Goal: Transaction & Acquisition: Purchase product/service

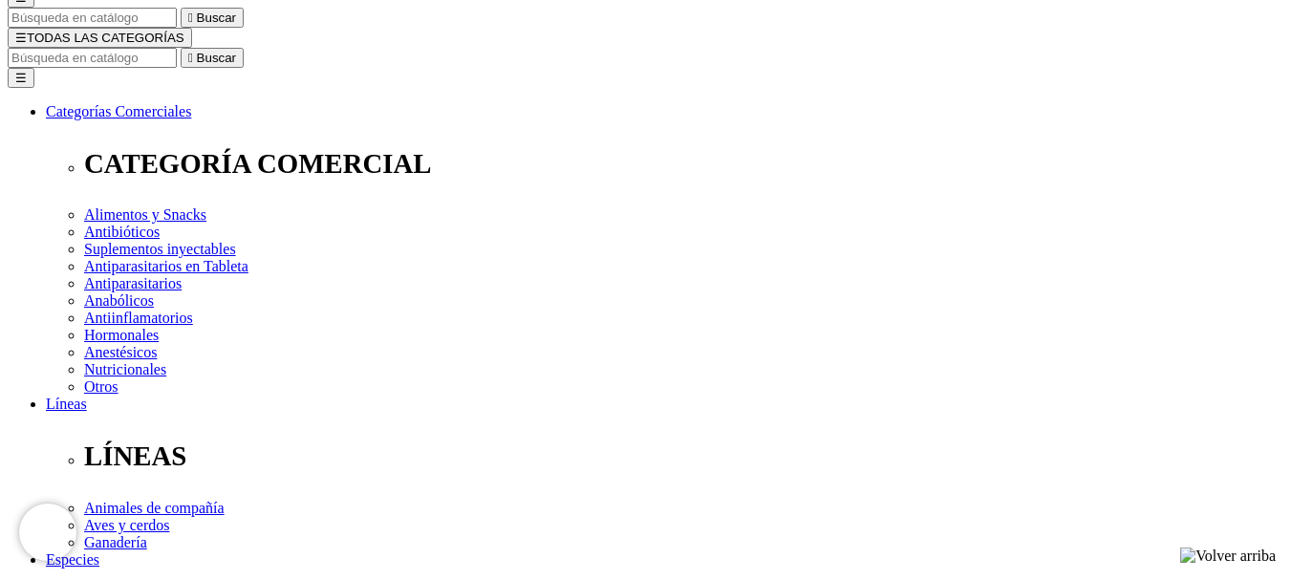
scroll to position [191, 0]
radio input "true"
select select "0"
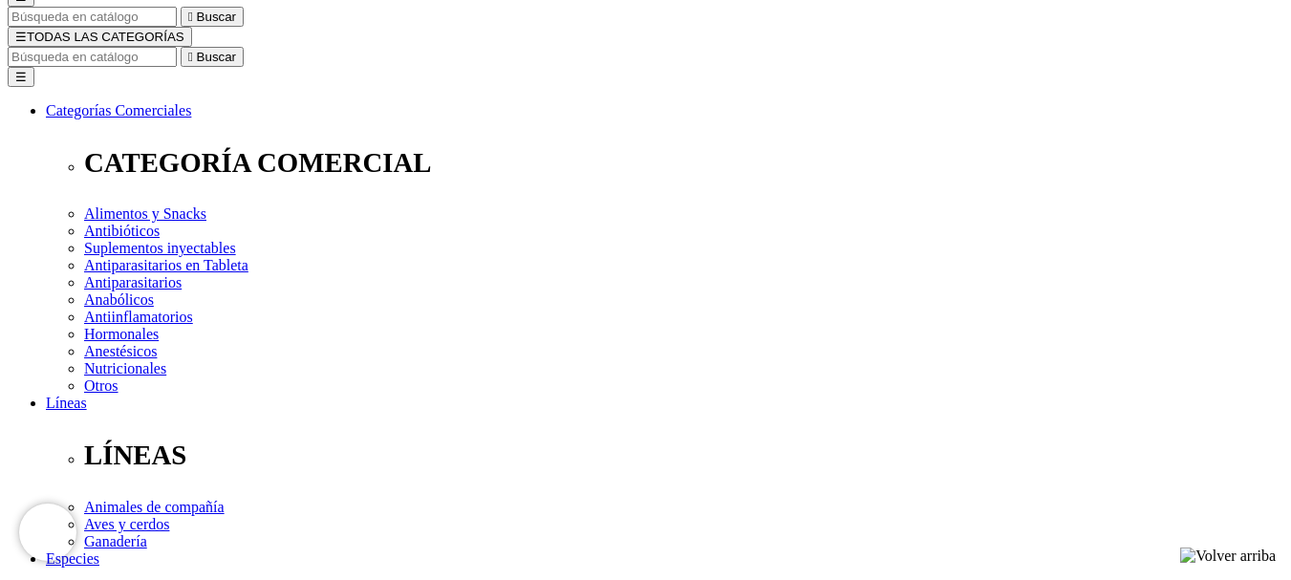
radio input "true"
select select "390"
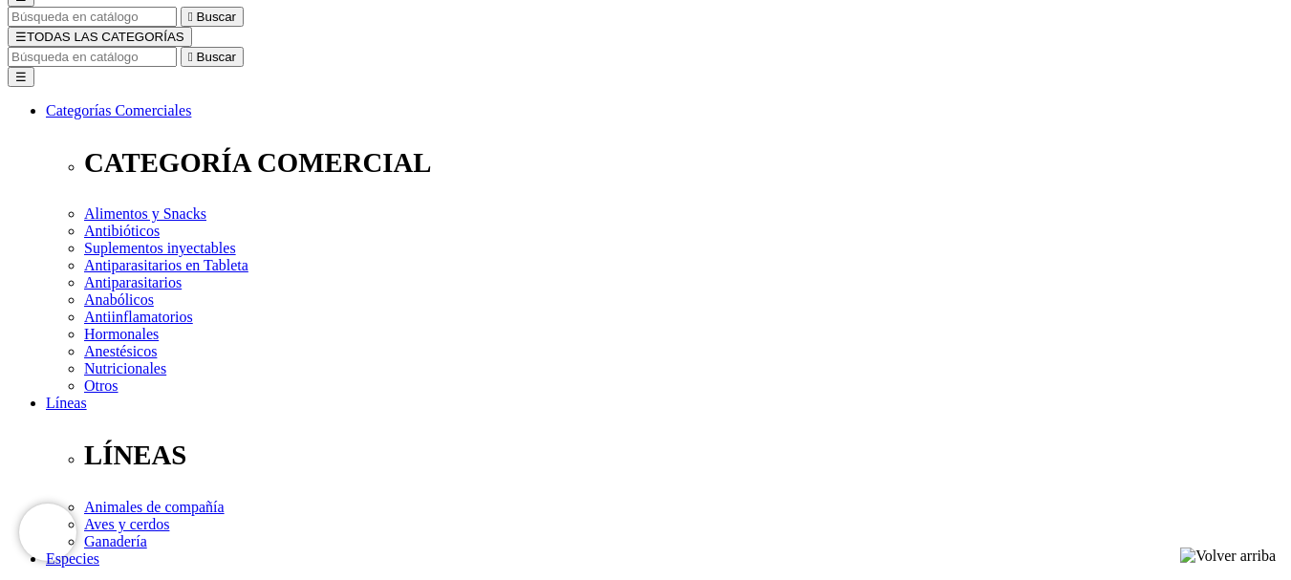
select select "385"
radio input "true"
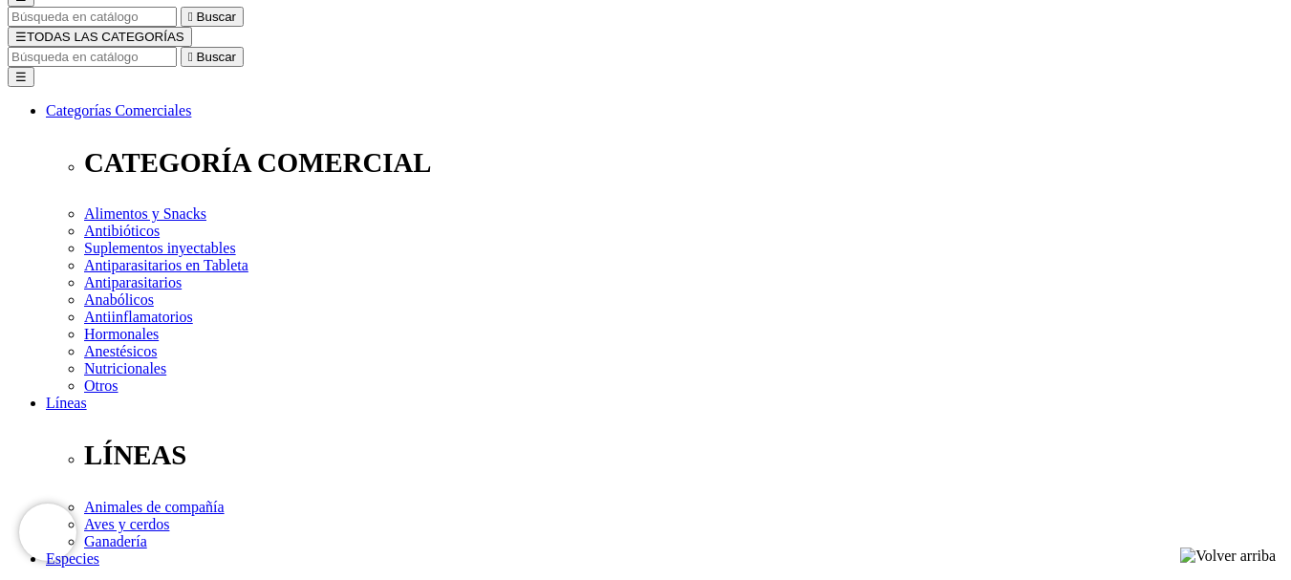
select select "391"
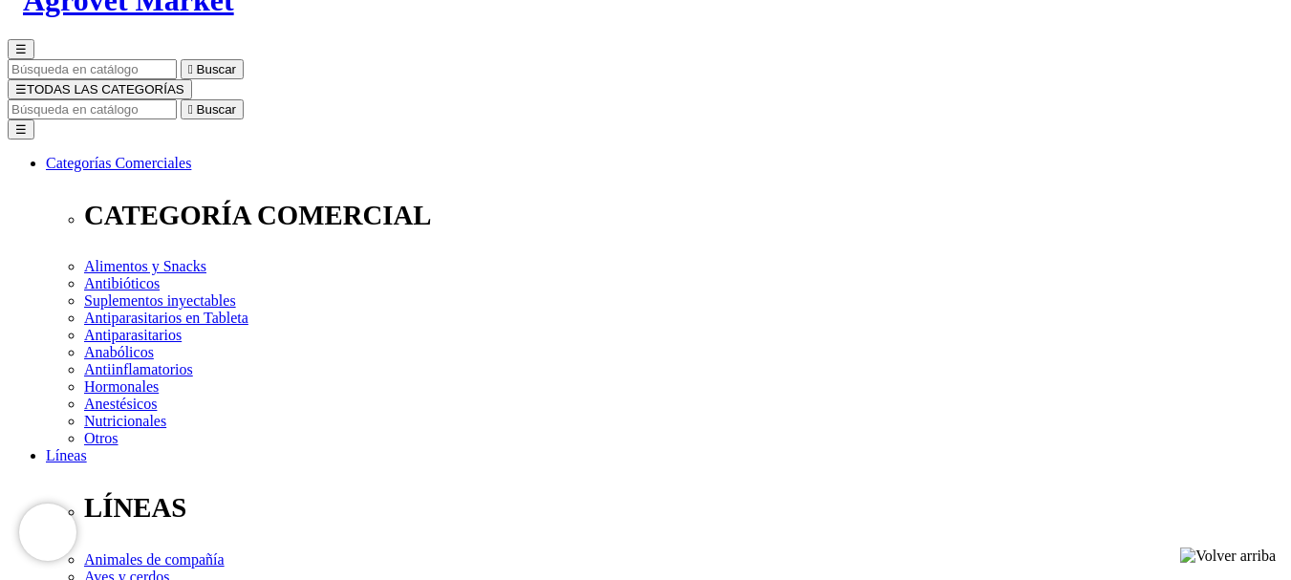
scroll to position [136, 0]
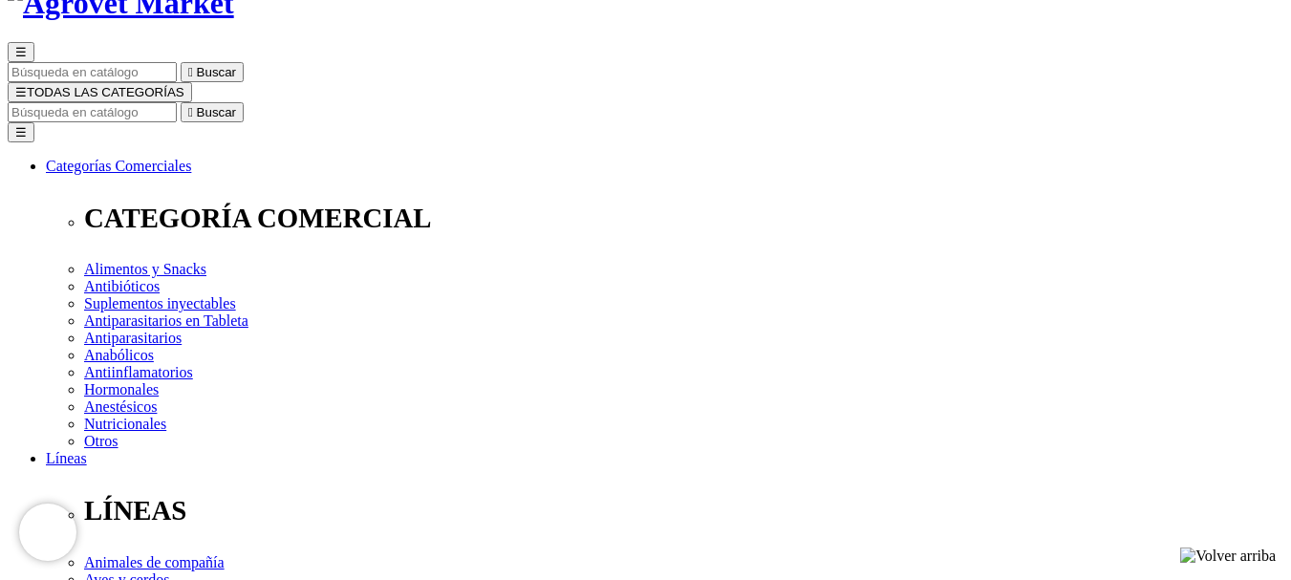
radio input "true"
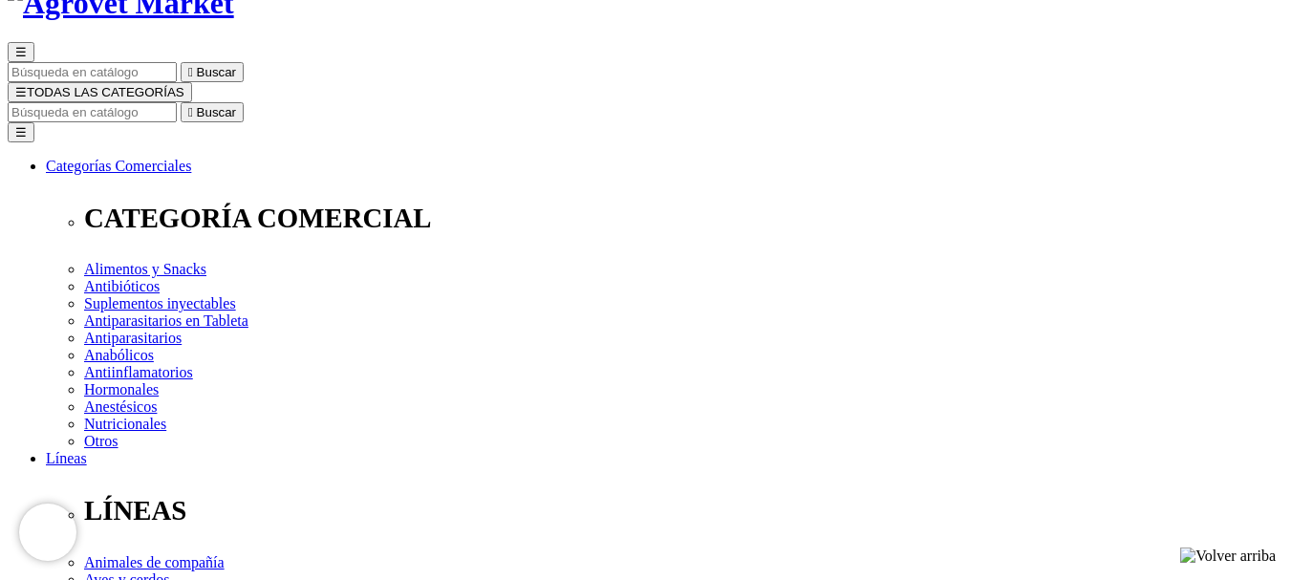
select select "390"
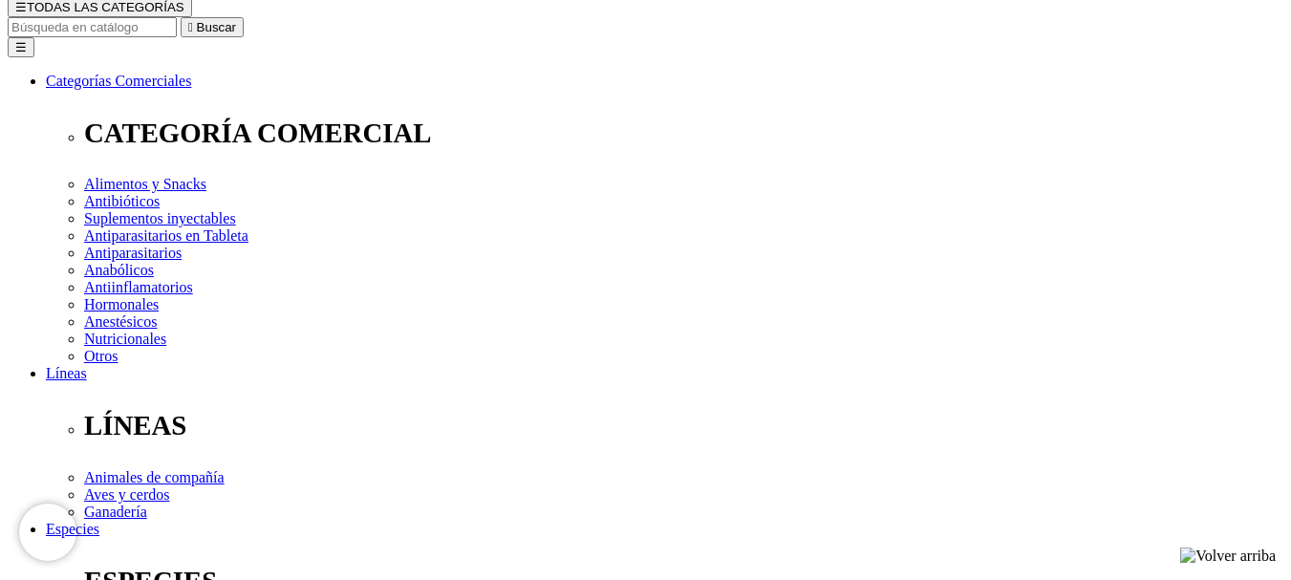
scroll to position [327, 0]
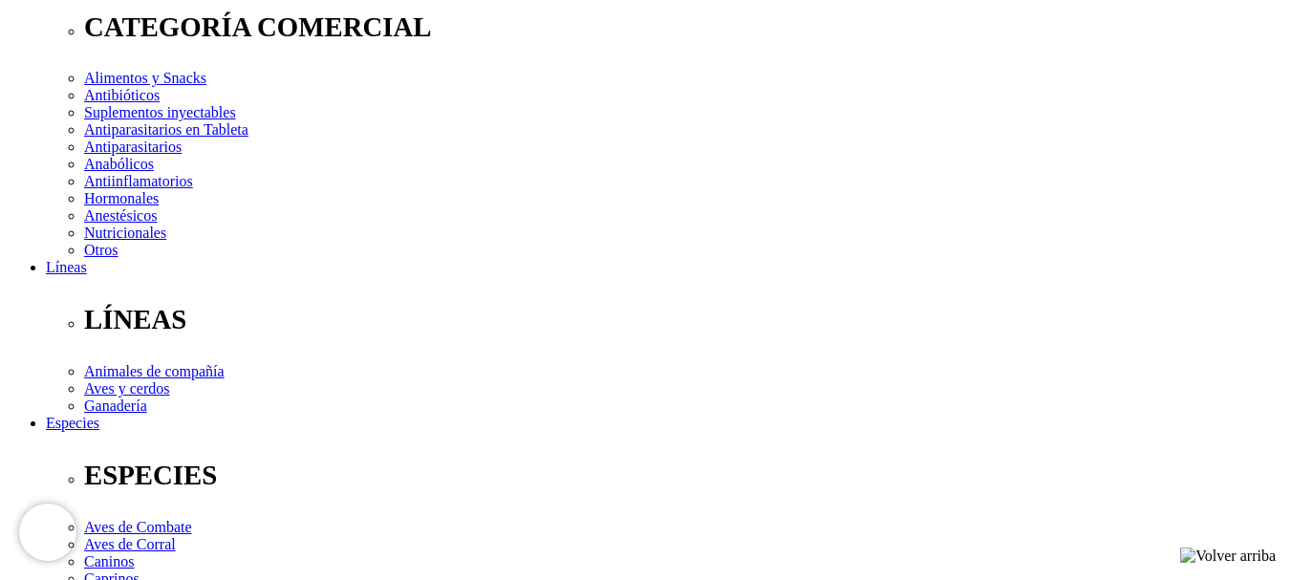
drag, startPoint x: 800, startPoint y: 294, endPoint x: 793, endPoint y: 306, distance: 13.3
select select "385"
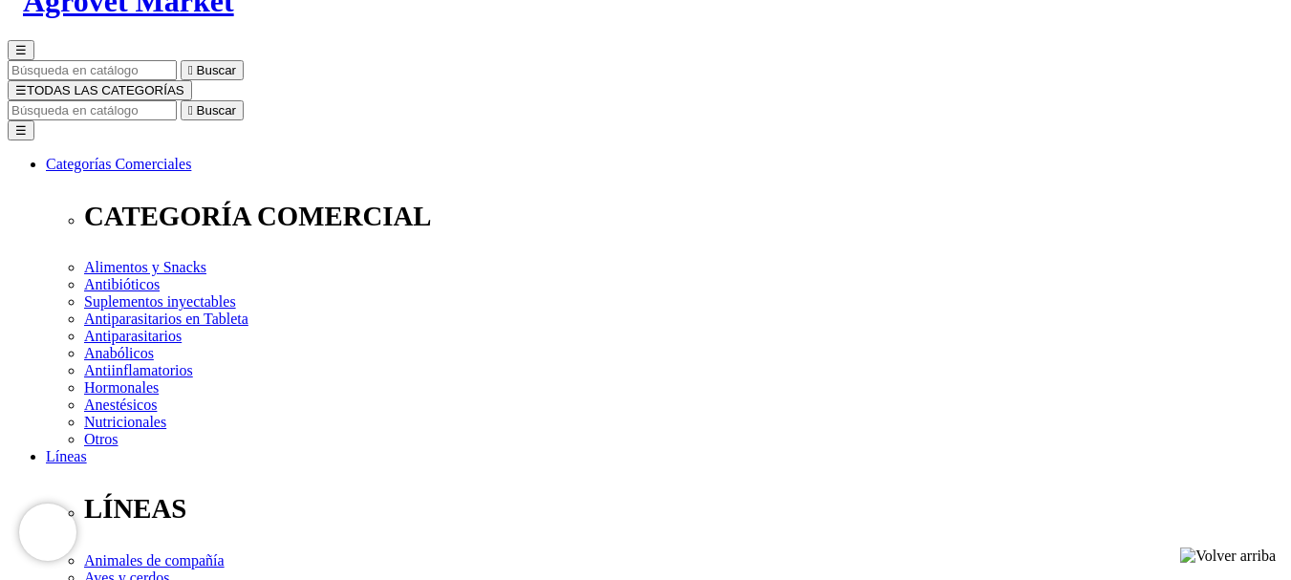
scroll to position [136, 0]
